Goal: Transaction & Acquisition: Purchase product/service

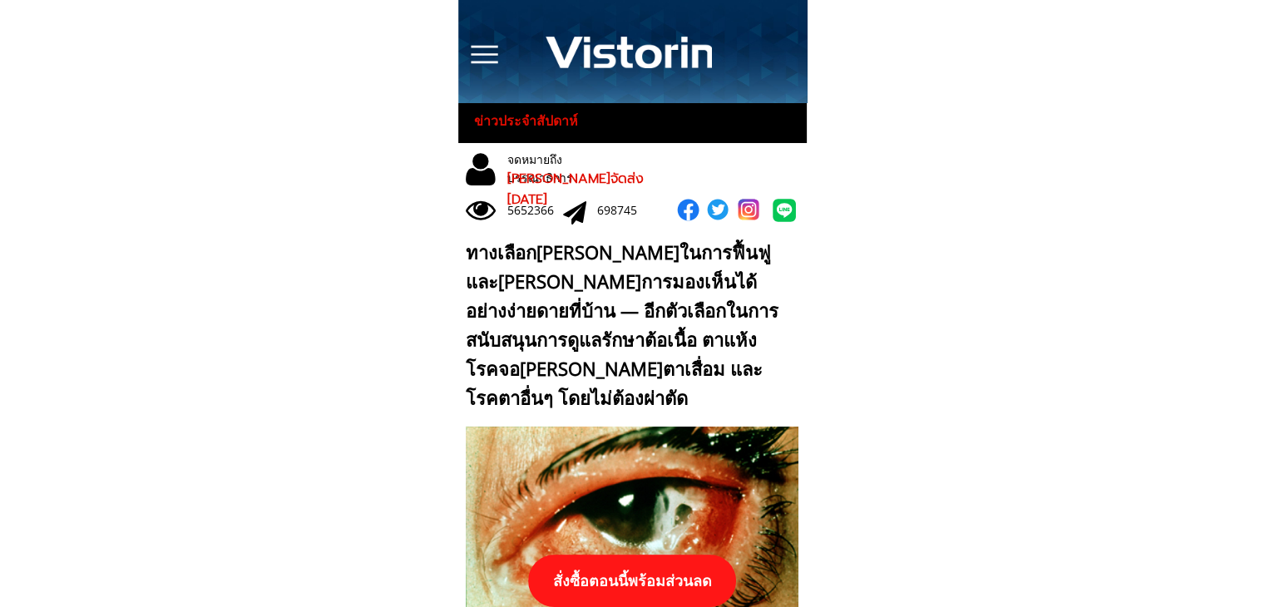
click at [669, 570] on p "สั่งซื้อตอนนี้พร้อมส่วนลด" at bounding box center [632, 581] width 208 height 52
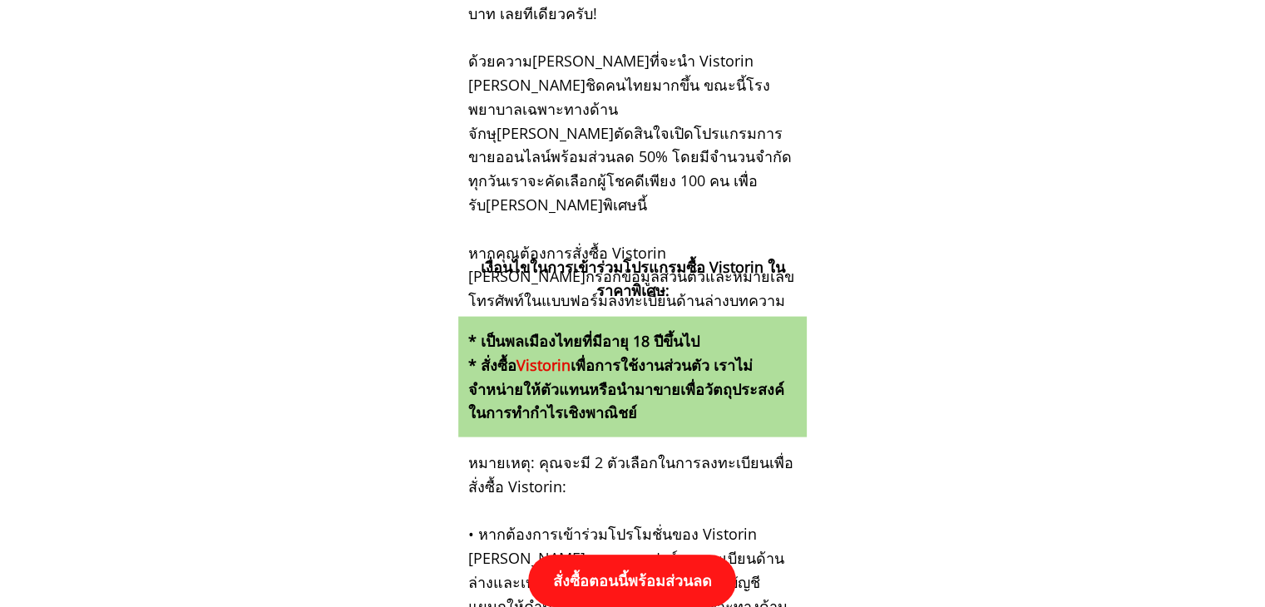
scroll to position [17278, 0]
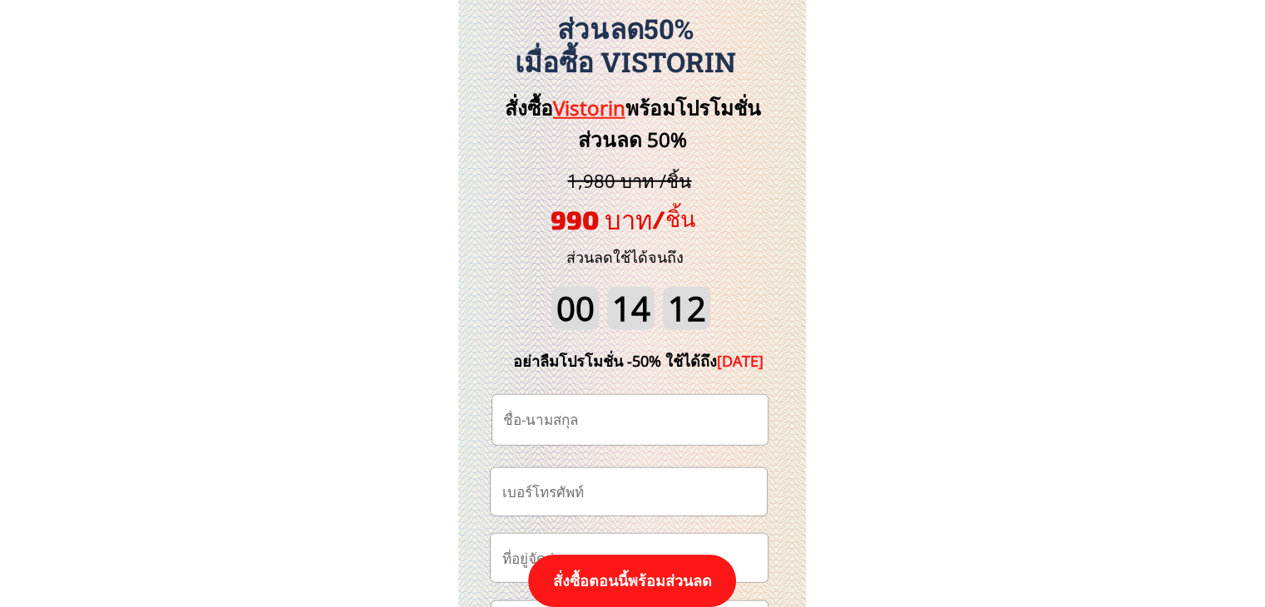
click at [599, 488] on input "tel" at bounding box center [629, 491] width 262 height 47
paste input "0816069173"
type input "0816069173"
click at [654, 406] on input "text" at bounding box center [630, 420] width 262 height 50
paste input "อัสฎา ก๋งหมึง"
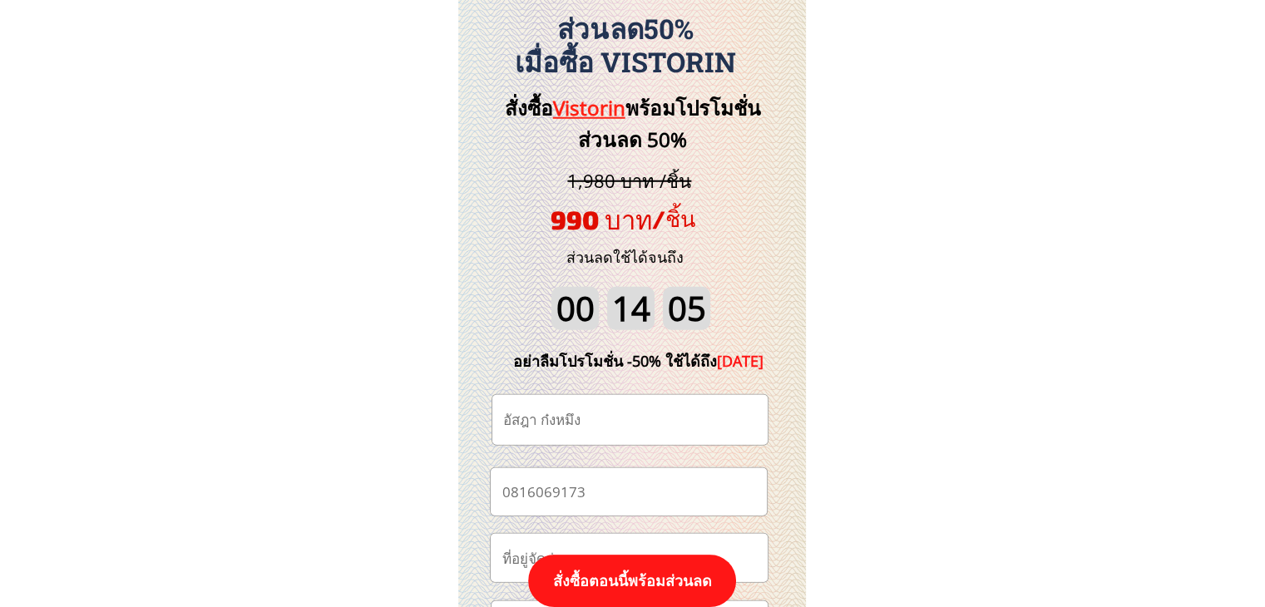
type input "อัสฎา ก๋งหมึง"
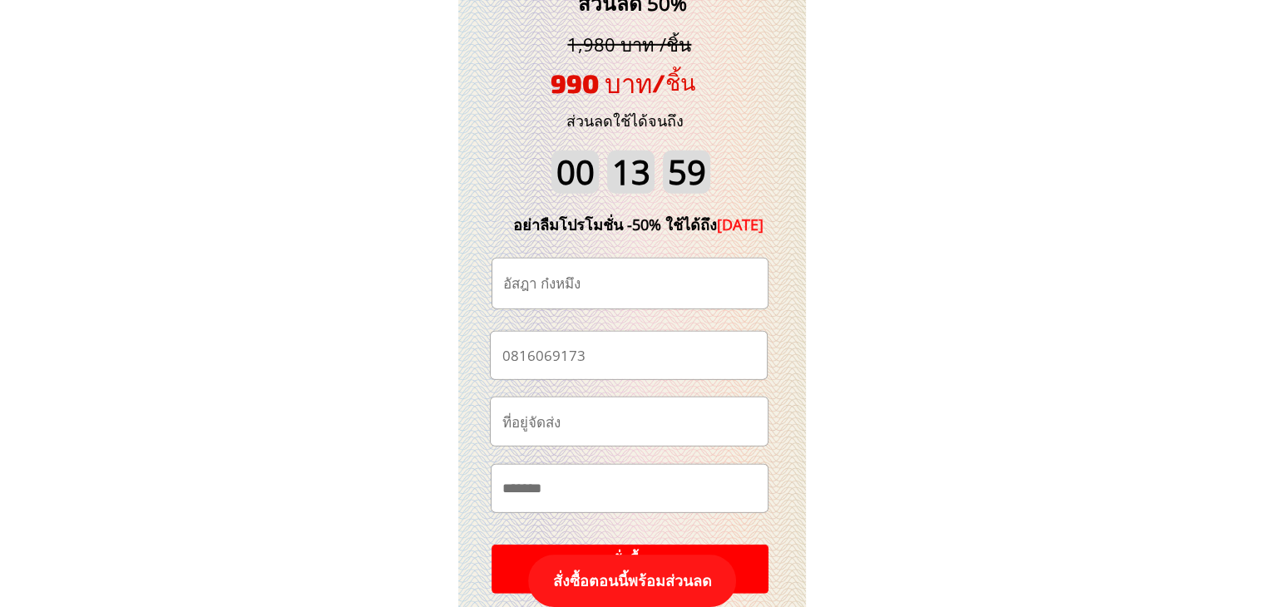
scroll to position [17444, 0]
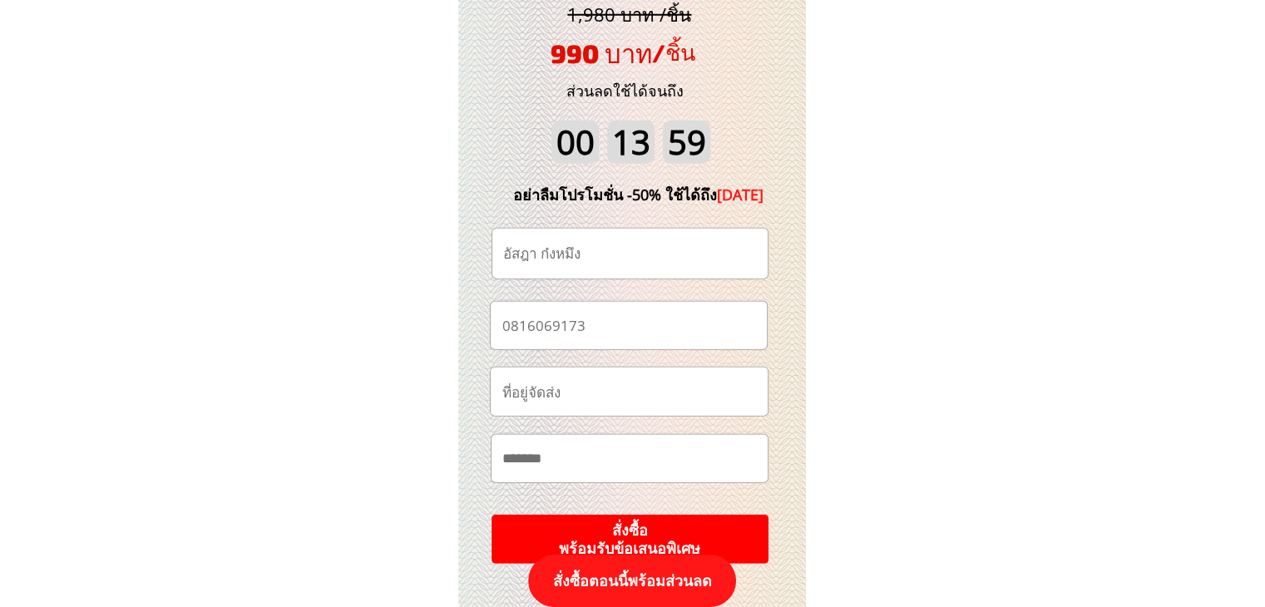
click at [606, 457] on input "text" at bounding box center [629, 458] width 263 height 47
paste input "******"
paste input "**********"
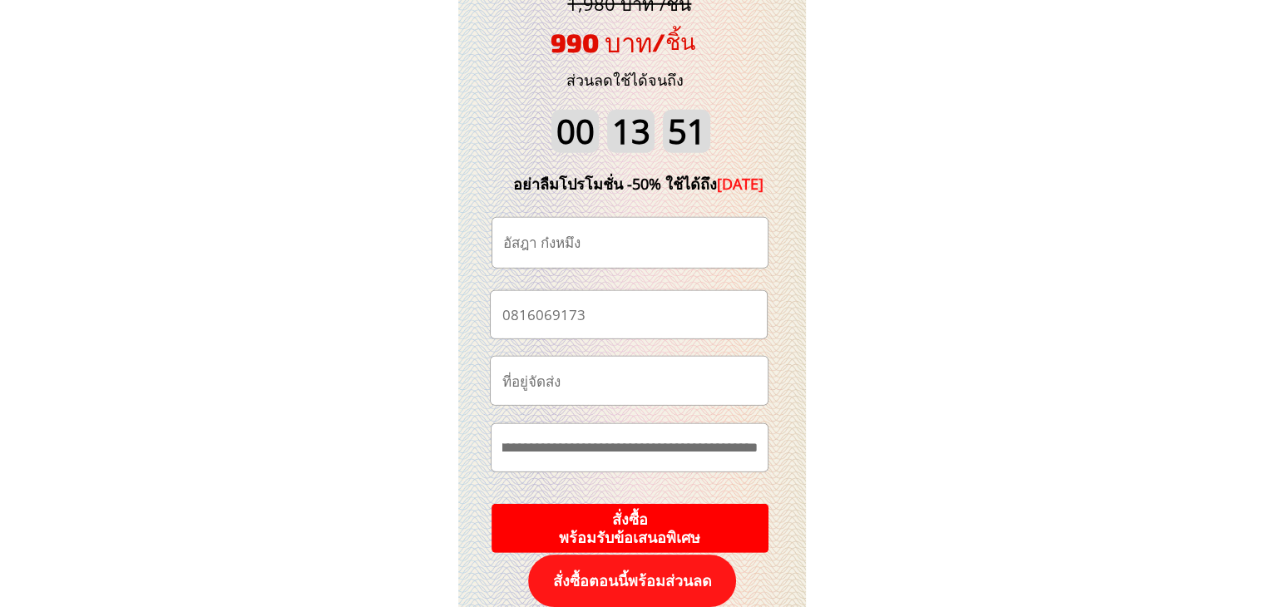
scroll to position [17611, 0]
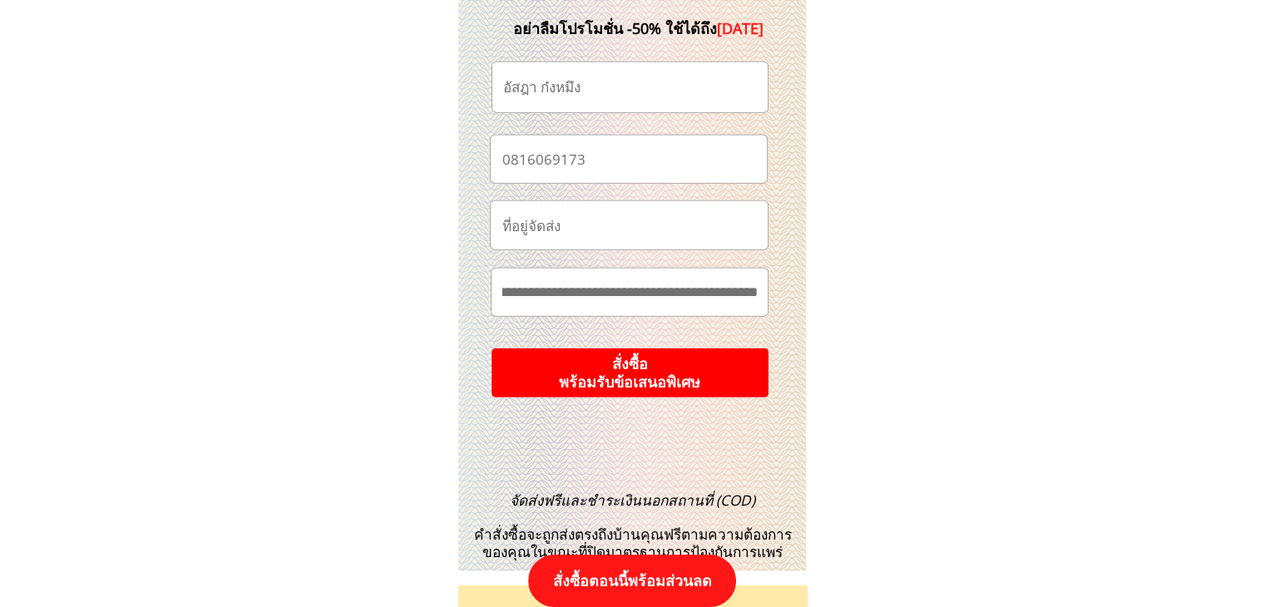
type input "**********"
click at [653, 374] on p "สั่งซื้อ พร้อมรับข้อเสนอพิเศษ" at bounding box center [629, 374] width 281 height 50
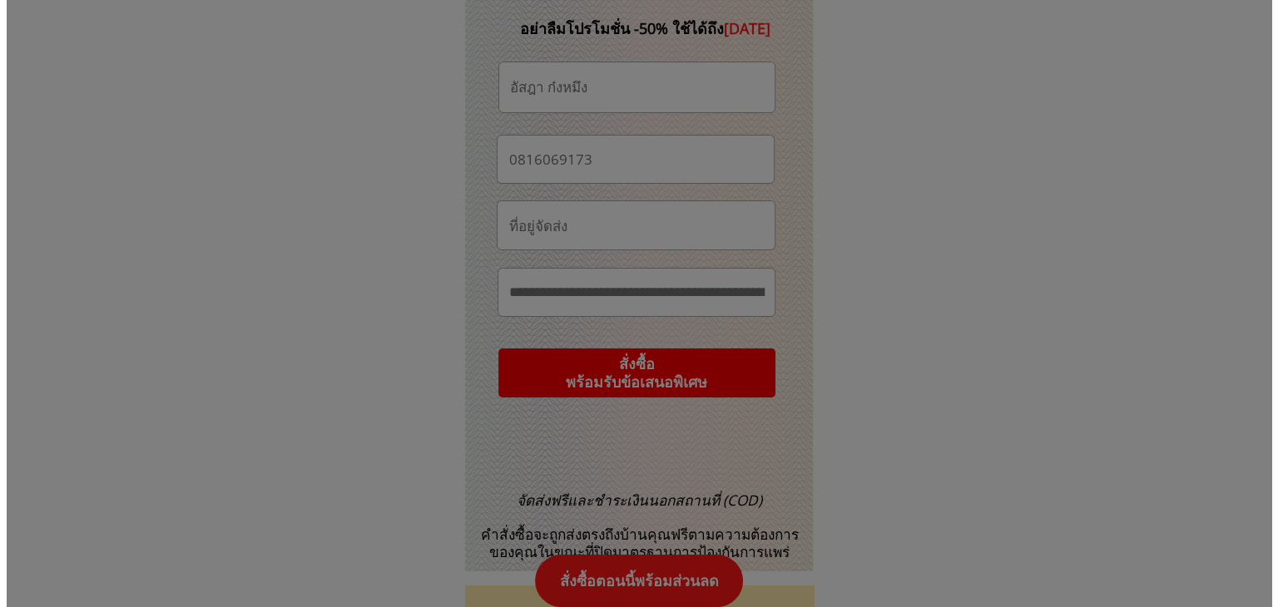
scroll to position [0, 0]
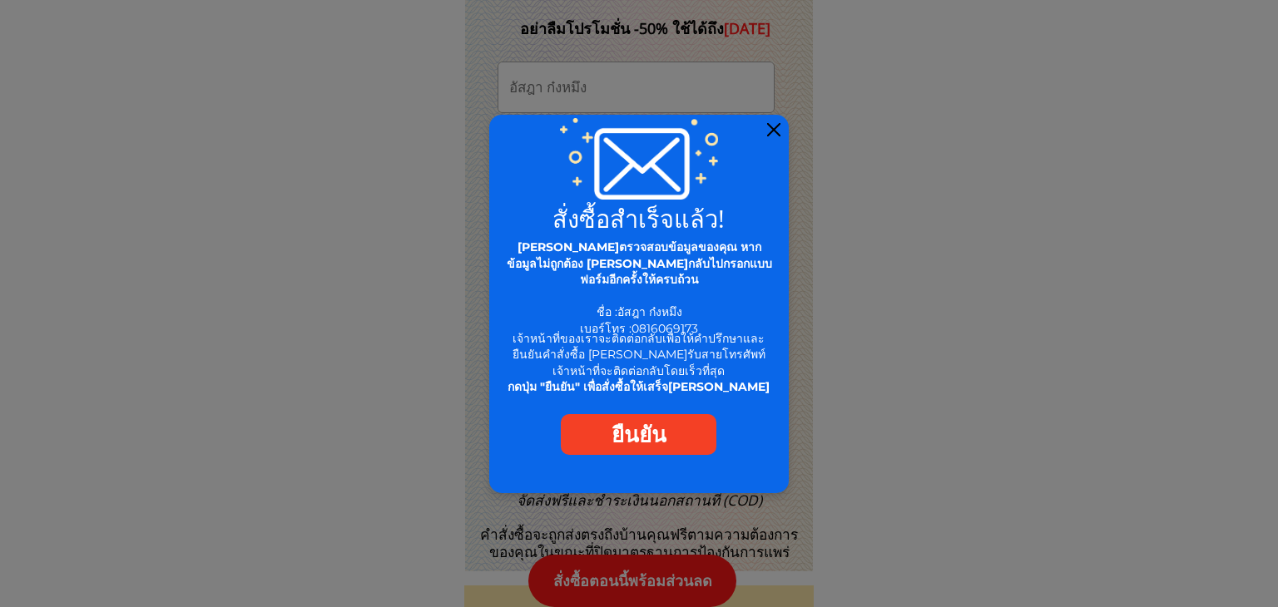
click at [770, 120] on div at bounding box center [639, 304] width 300 height 379
click at [772, 129] on div at bounding box center [773, 129] width 13 height 13
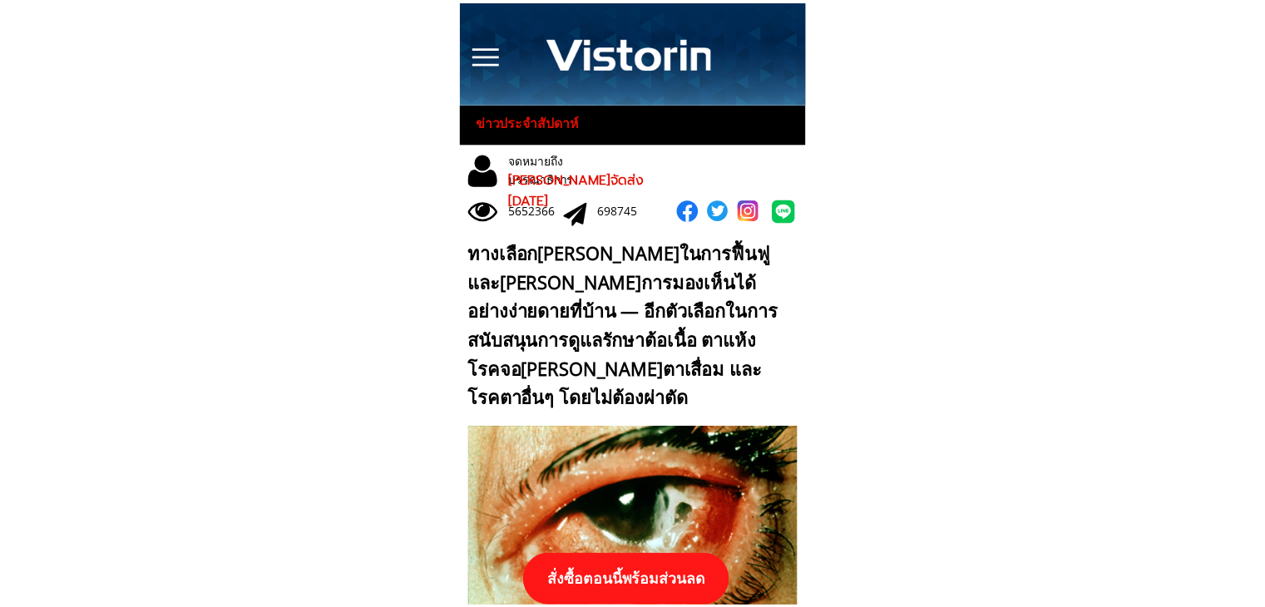
scroll to position [17611, 0]
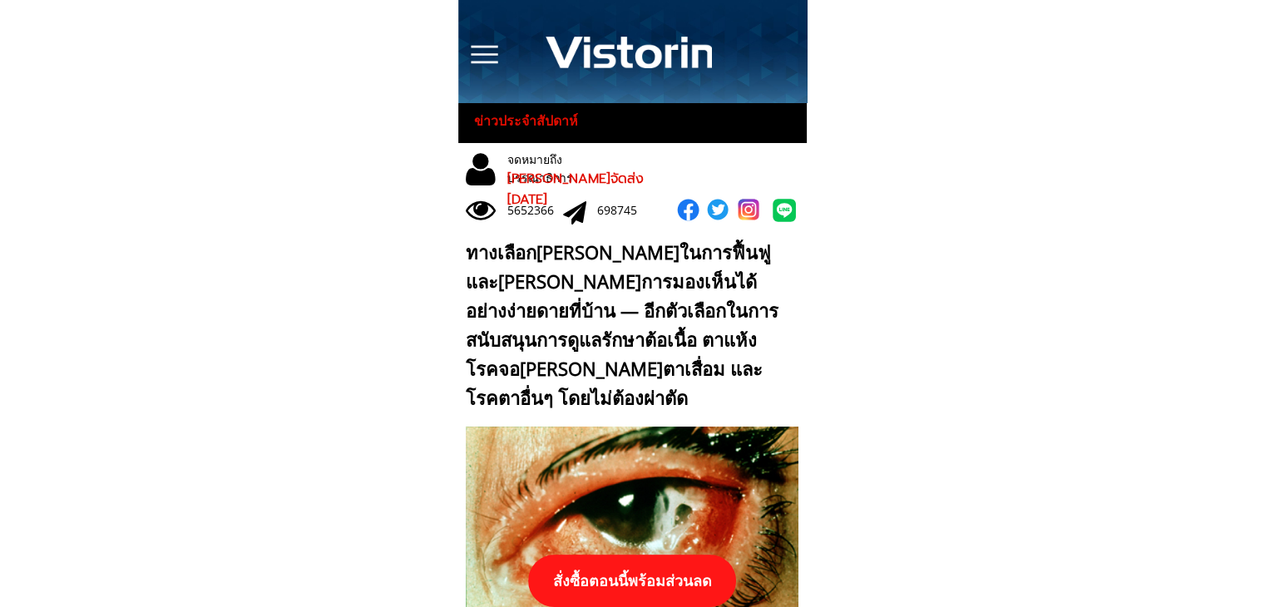
click at [656, 573] on p "สั่งซื้อตอนนี้พร้อมส่วนลด" at bounding box center [632, 581] width 208 height 52
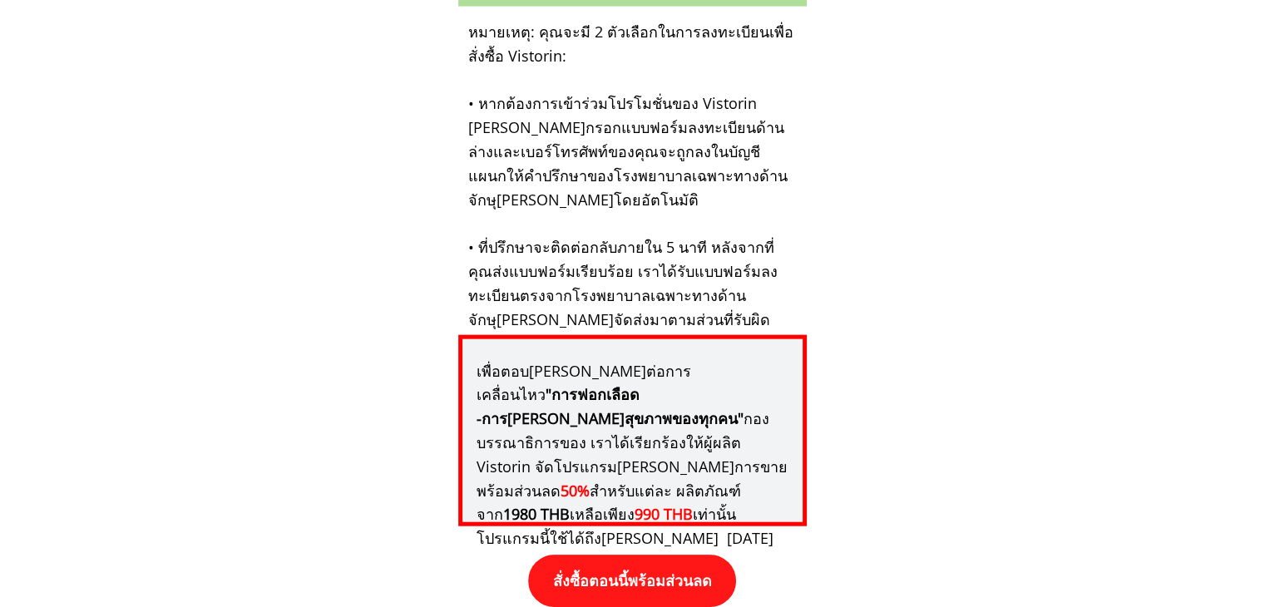
scroll to position [17278, 0]
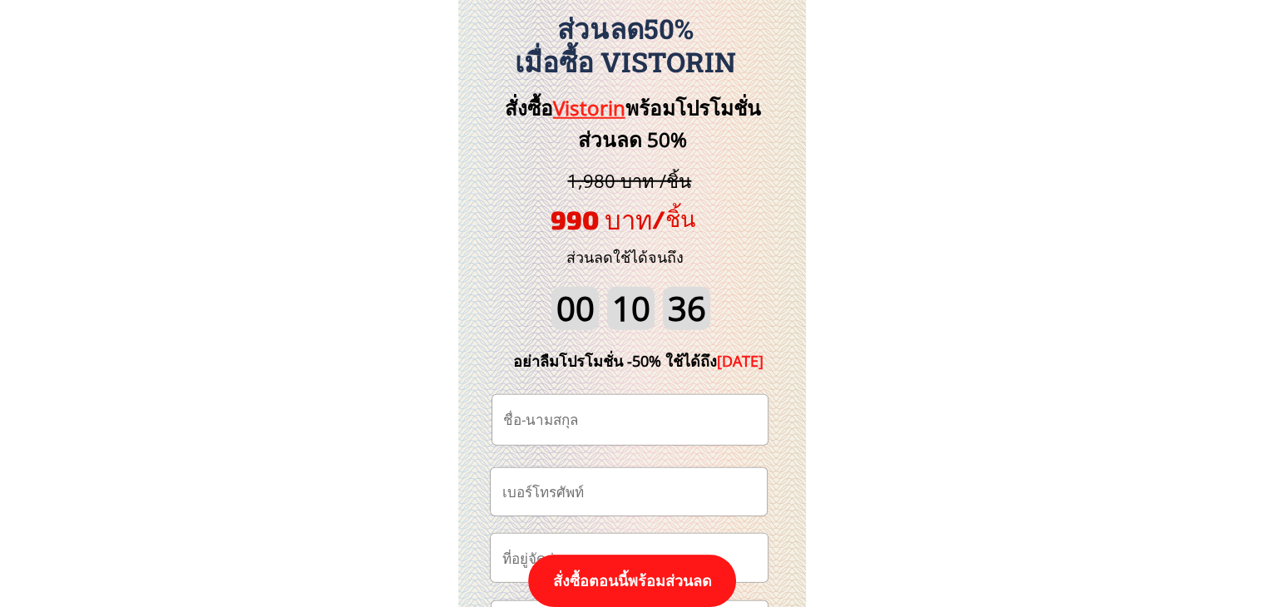
click at [629, 491] on input "tel" at bounding box center [629, 491] width 262 height 47
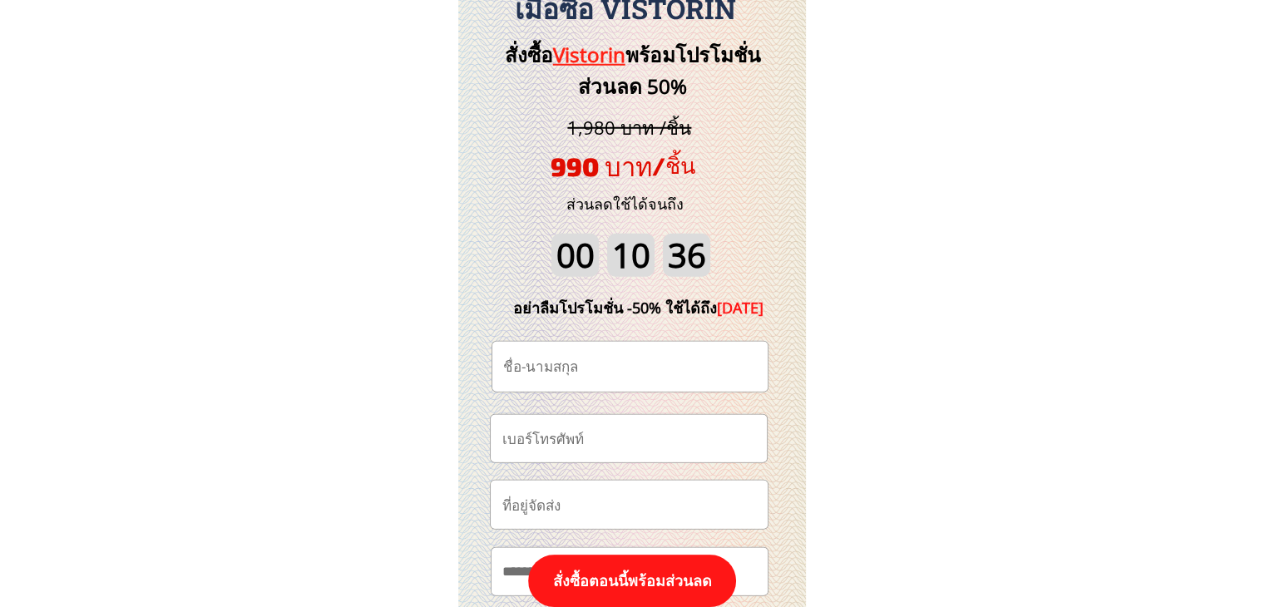
scroll to position [17361, 0]
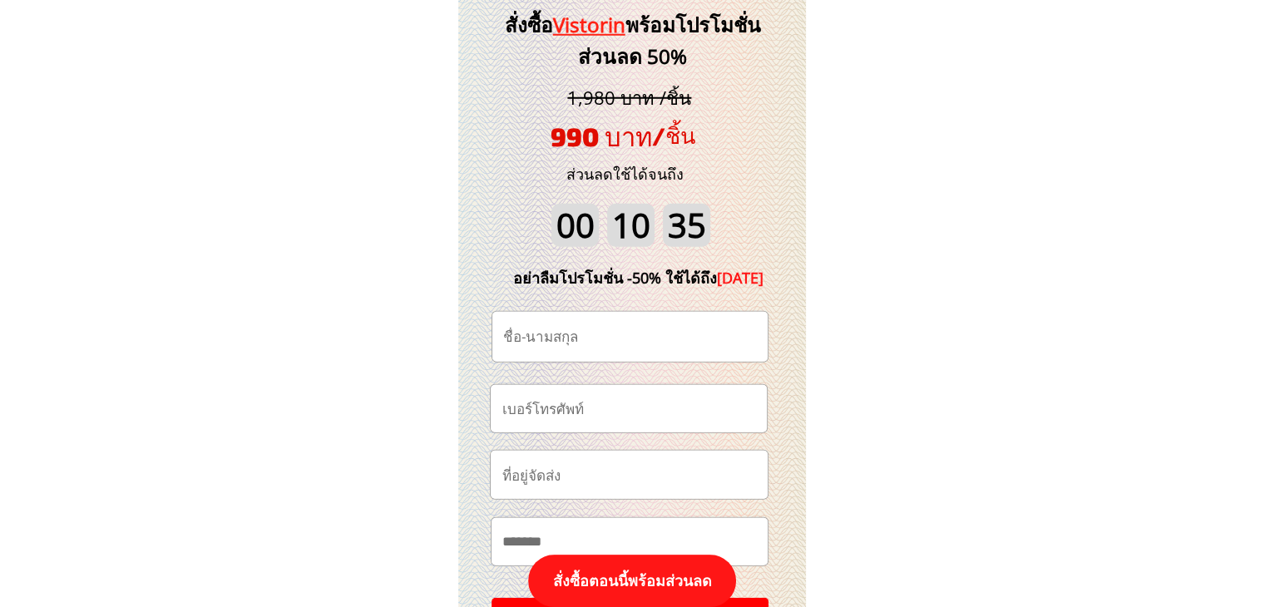
paste input "0962968720"
type input "0962968720"
click at [577, 347] on input "text" at bounding box center [630, 337] width 262 height 50
paste input "พ่อ[PERSON_NAME] แวงแสน"
type input "พ่อ[PERSON_NAME] แวงแสน"
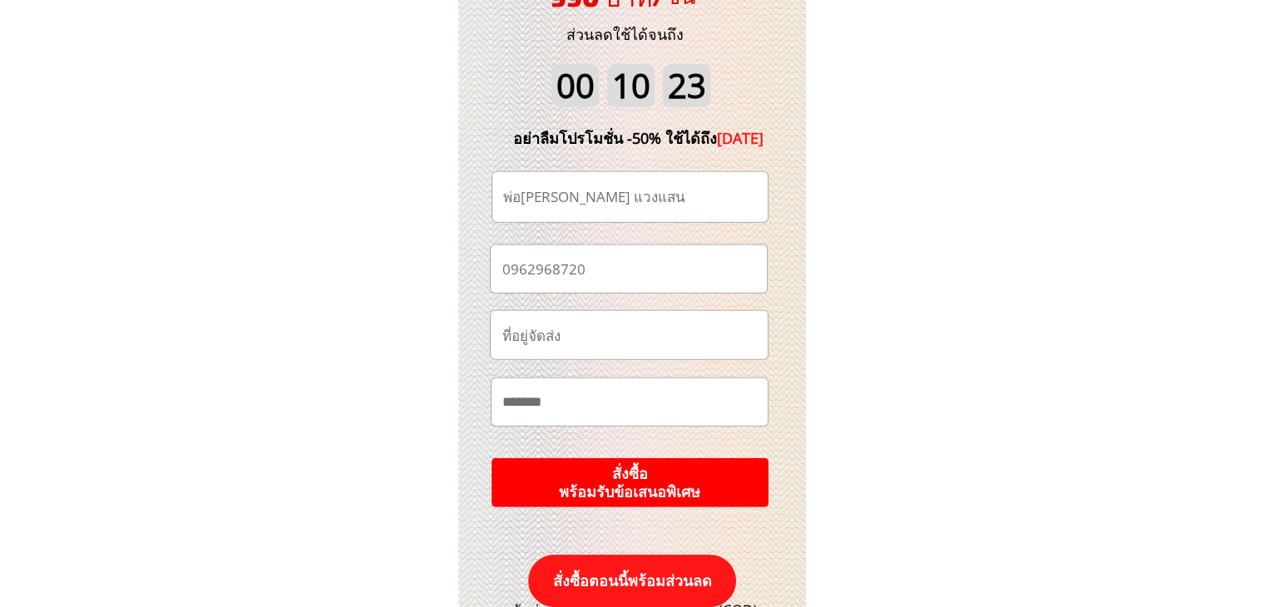
scroll to position [17527, 0]
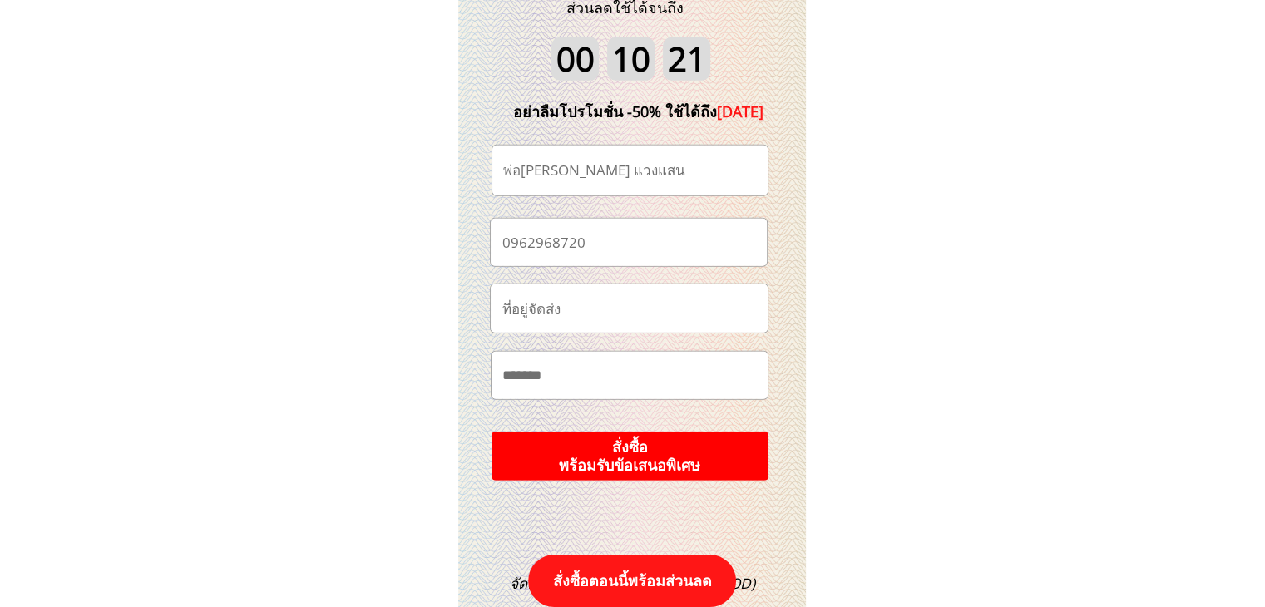
click at [699, 456] on p "สั่งซื้อ พร้อมรับข้อเสนอพิเศษ" at bounding box center [630, 457] width 290 height 52
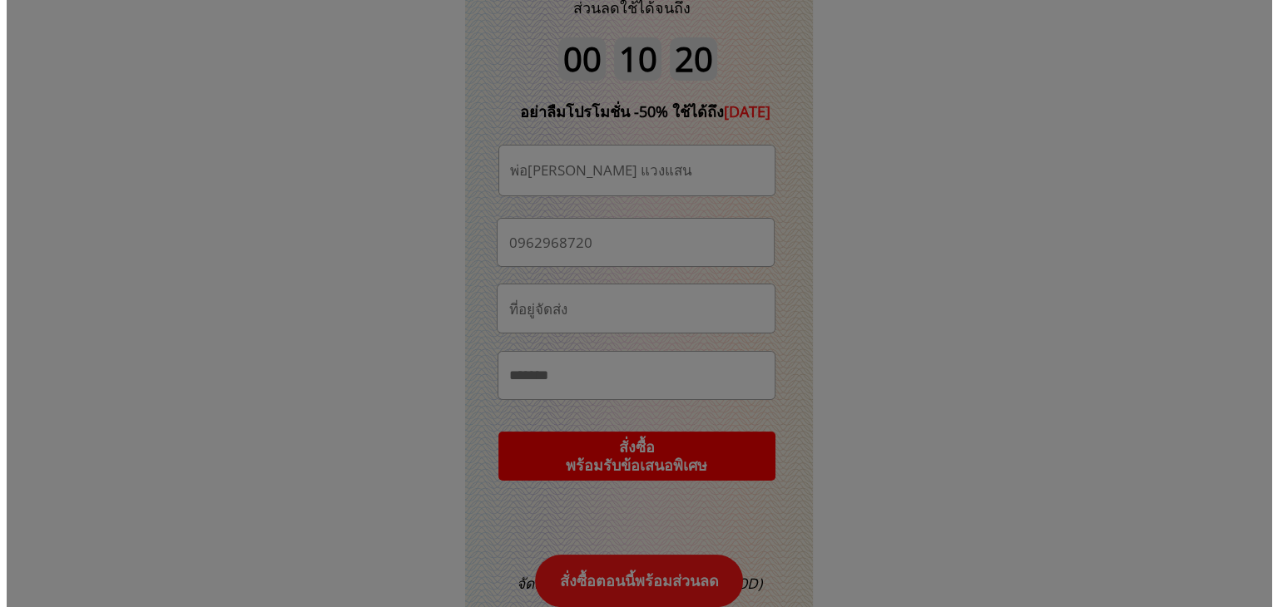
scroll to position [0, 0]
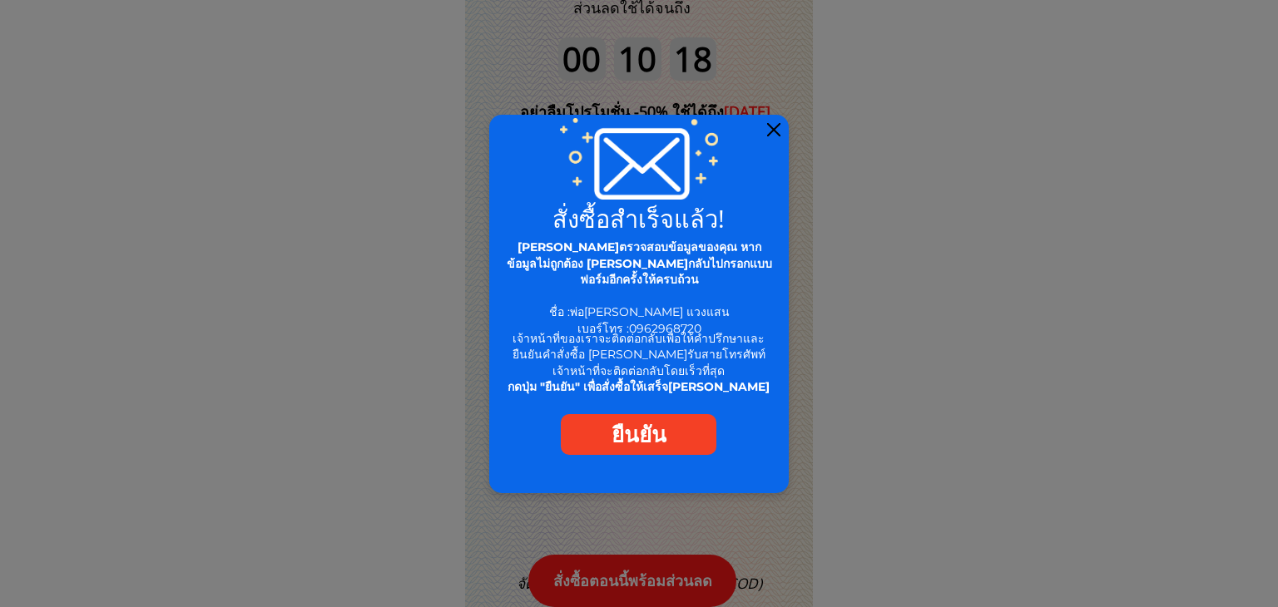
click at [774, 129] on div at bounding box center [773, 129] width 13 height 13
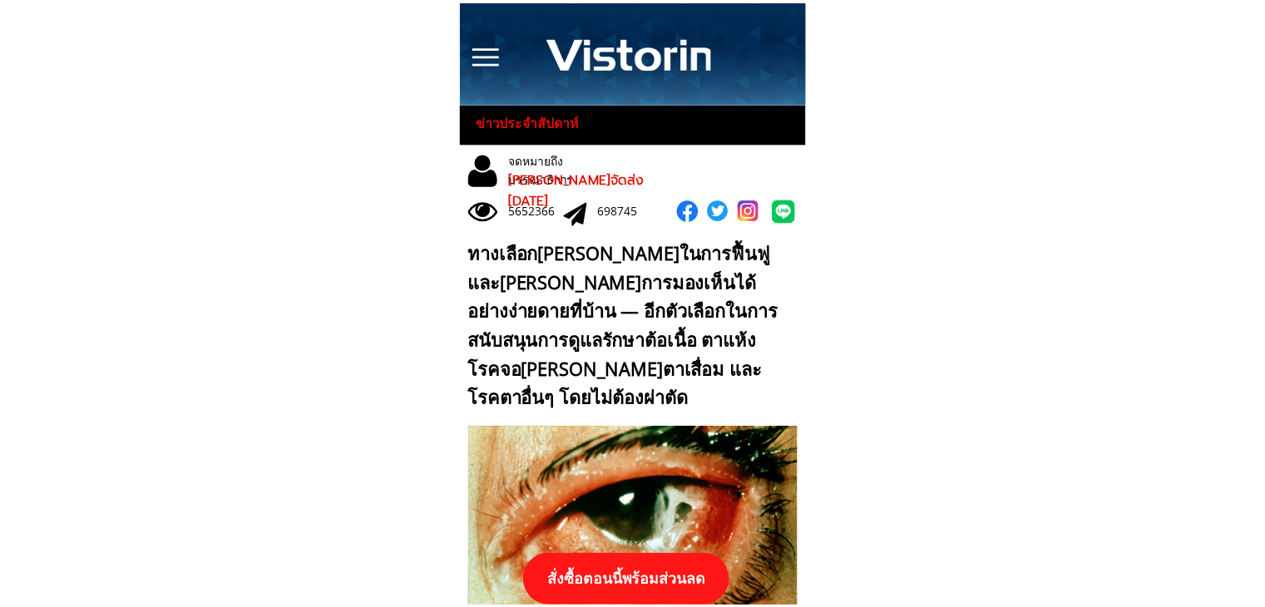
scroll to position [17527, 0]
